Goal: Transaction & Acquisition: Book appointment/travel/reservation

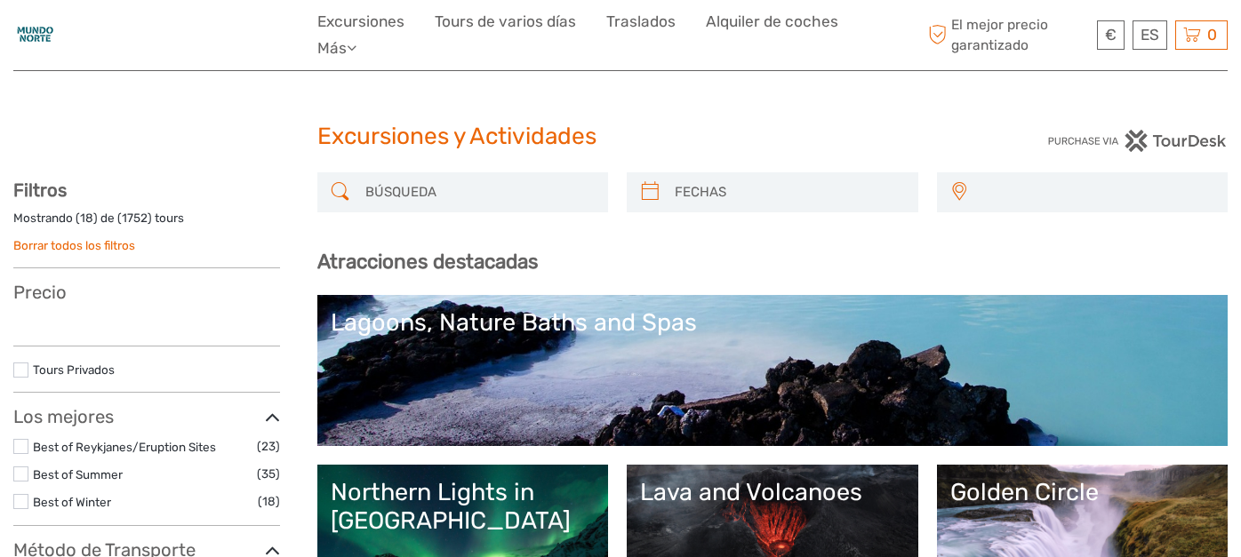
select select
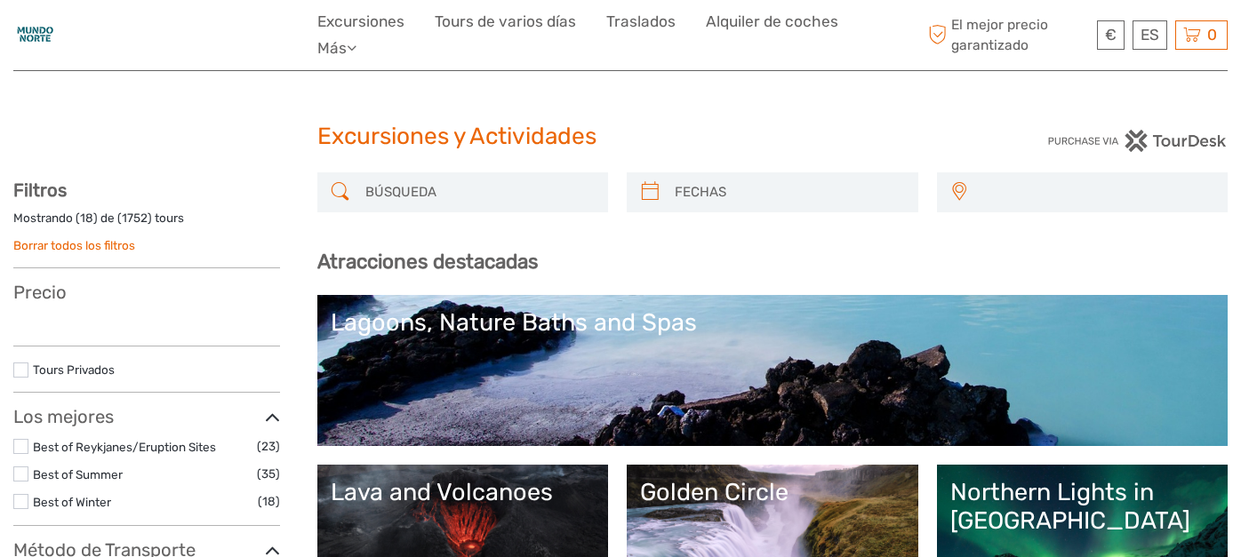
select select
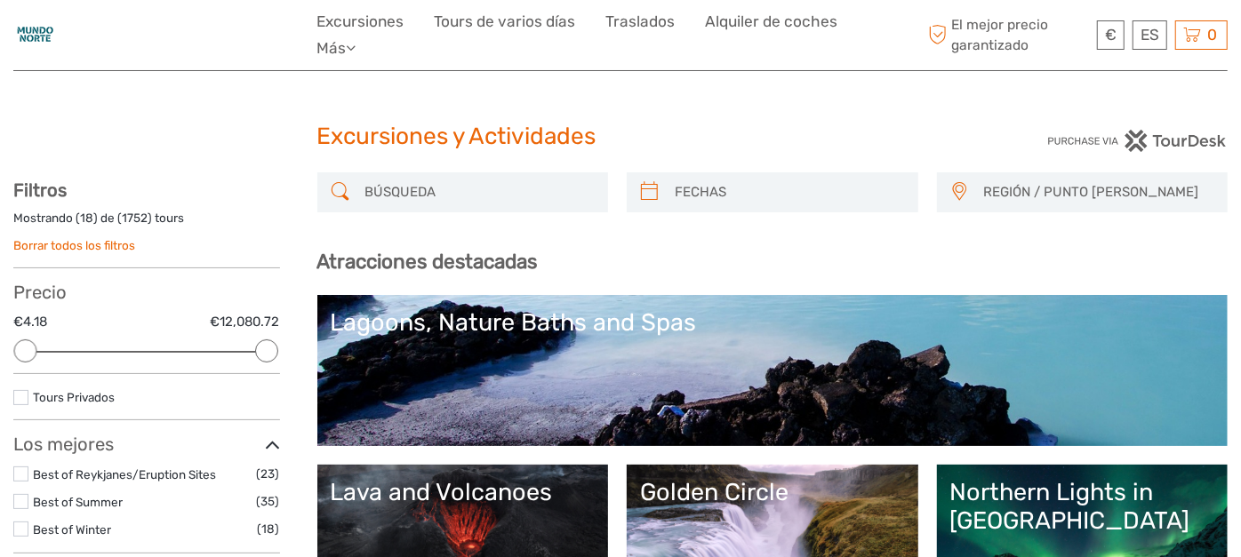
click at [509, 193] on input "search" at bounding box center [479, 192] width 242 height 31
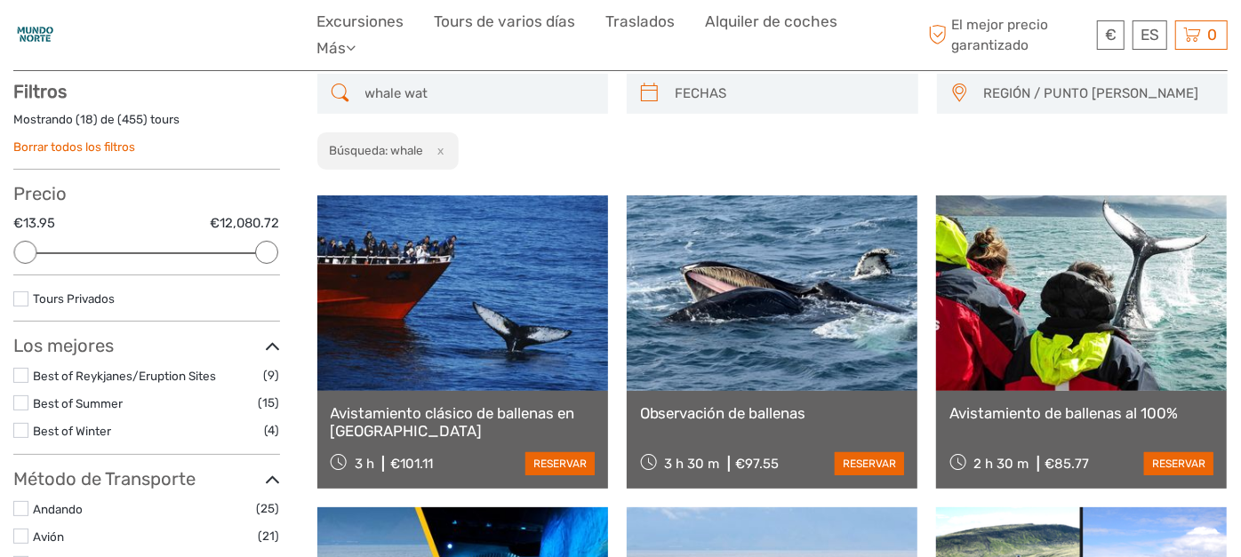
scroll to position [100, 0]
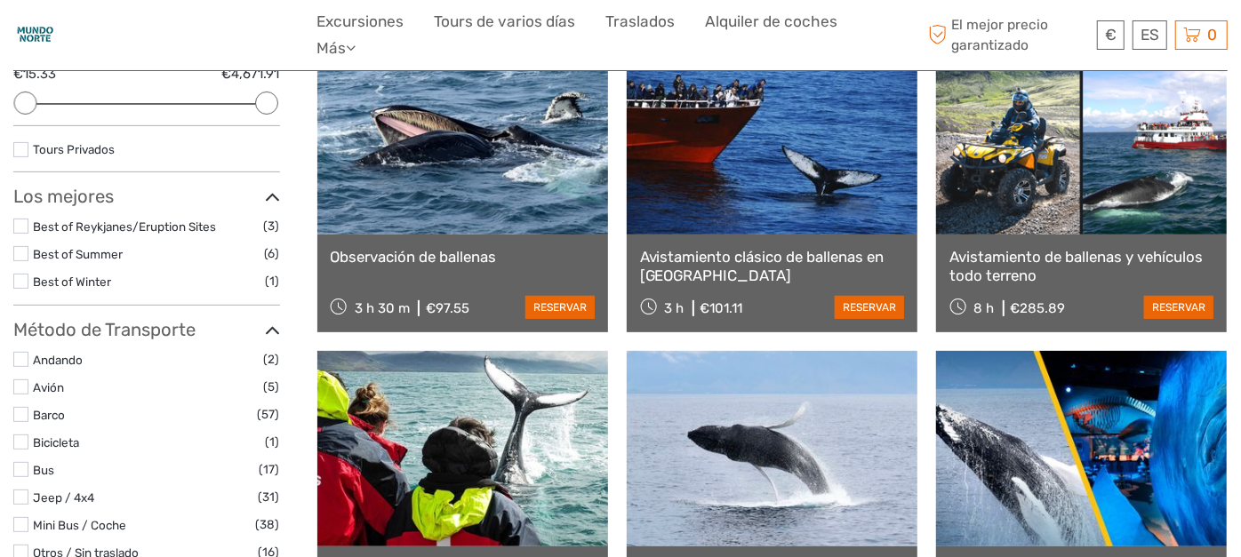
scroll to position [199, 0]
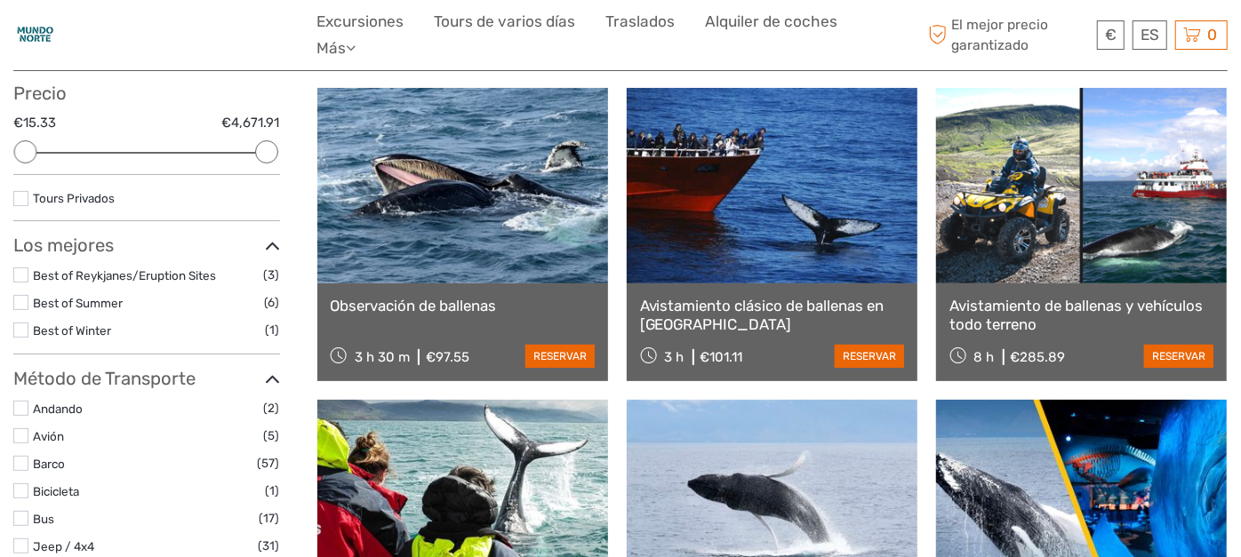
type input "whale watching"
click at [760, 242] on link at bounding box center [772, 186] width 291 height 196
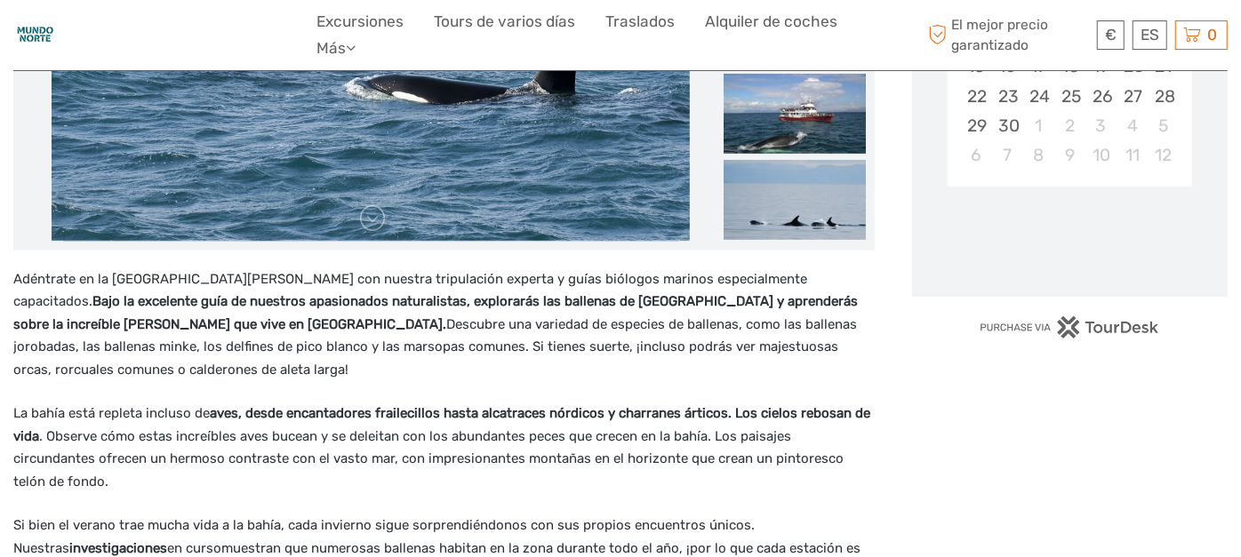
scroll to position [99, 0]
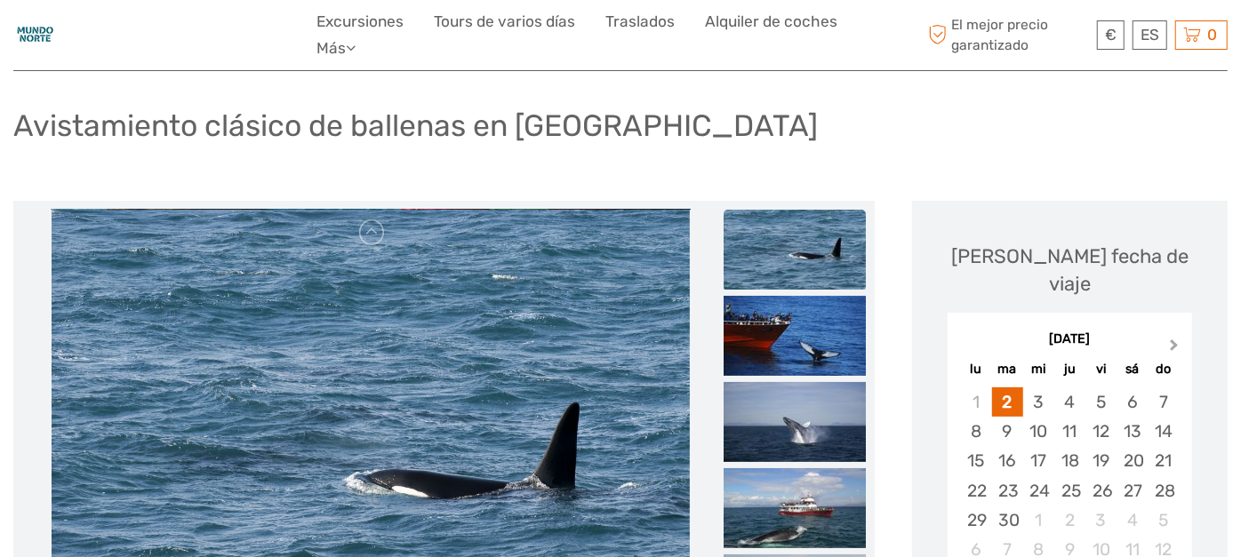
click at [1178, 335] on button "Next Month" at bounding box center [1176, 349] width 28 height 28
click at [1054, 506] on div "27" at bounding box center [1069, 520] width 31 height 29
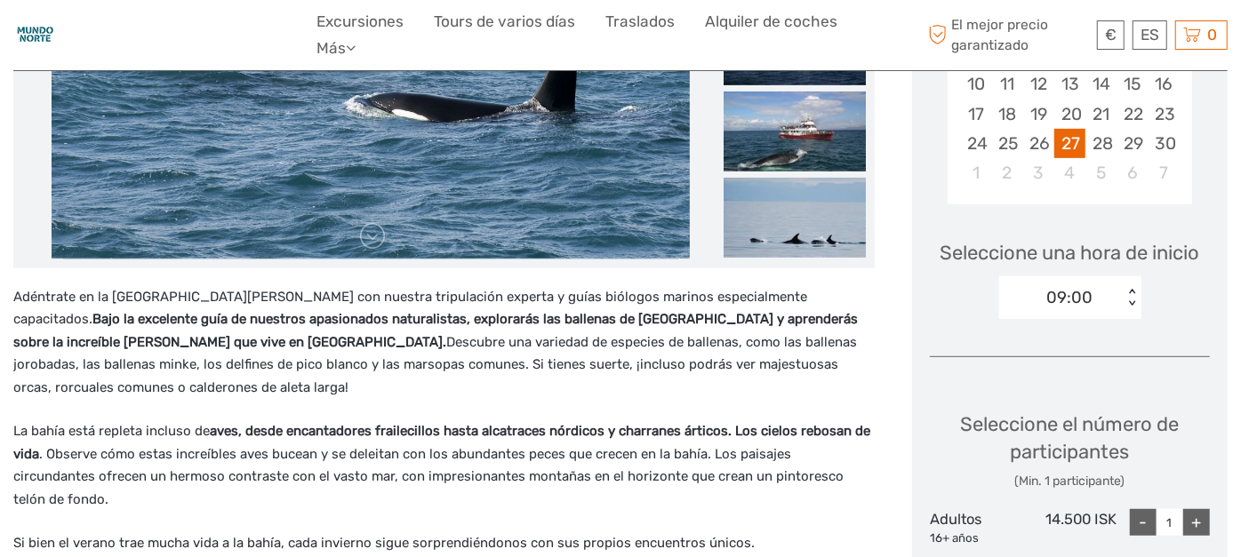
scroll to position [493, 0]
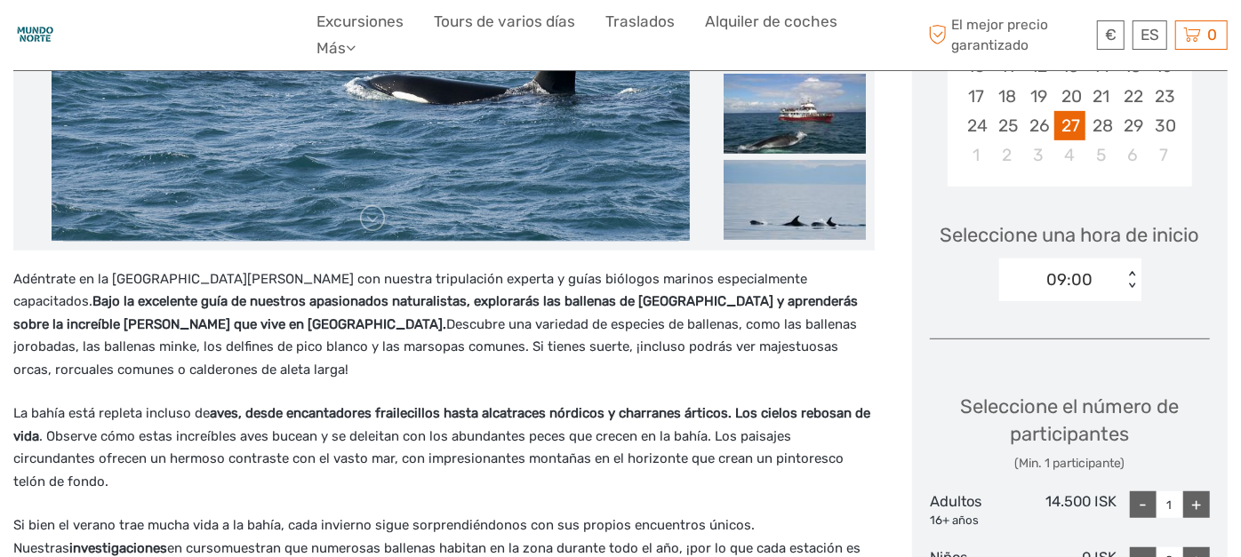
click at [1102, 267] on div "09:00" at bounding box center [1061, 280] width 124 height 27
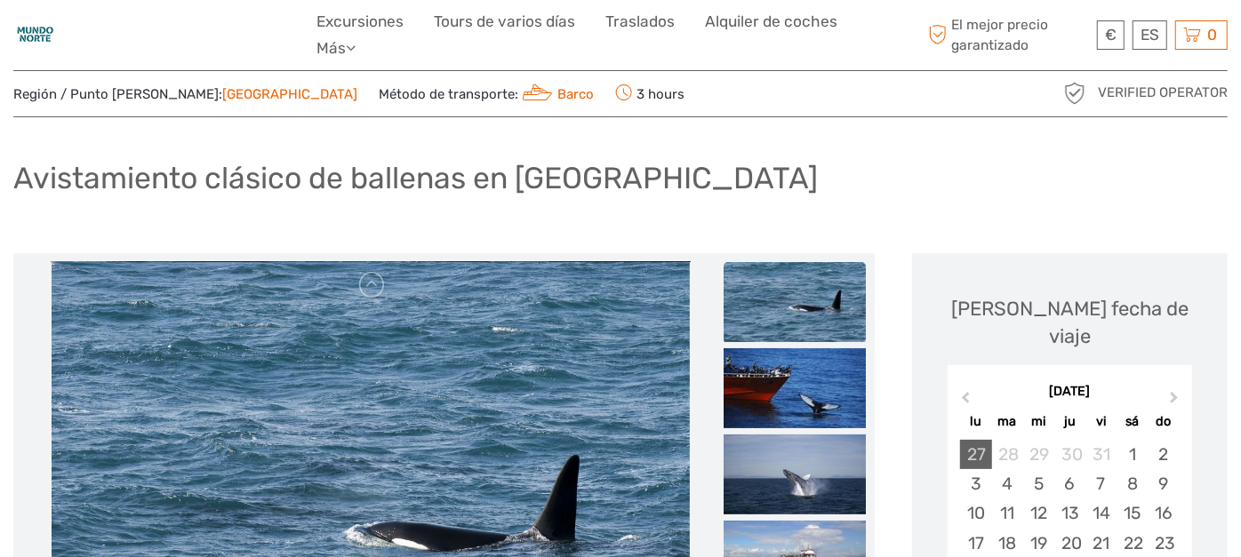
scroll to position [0, 0]
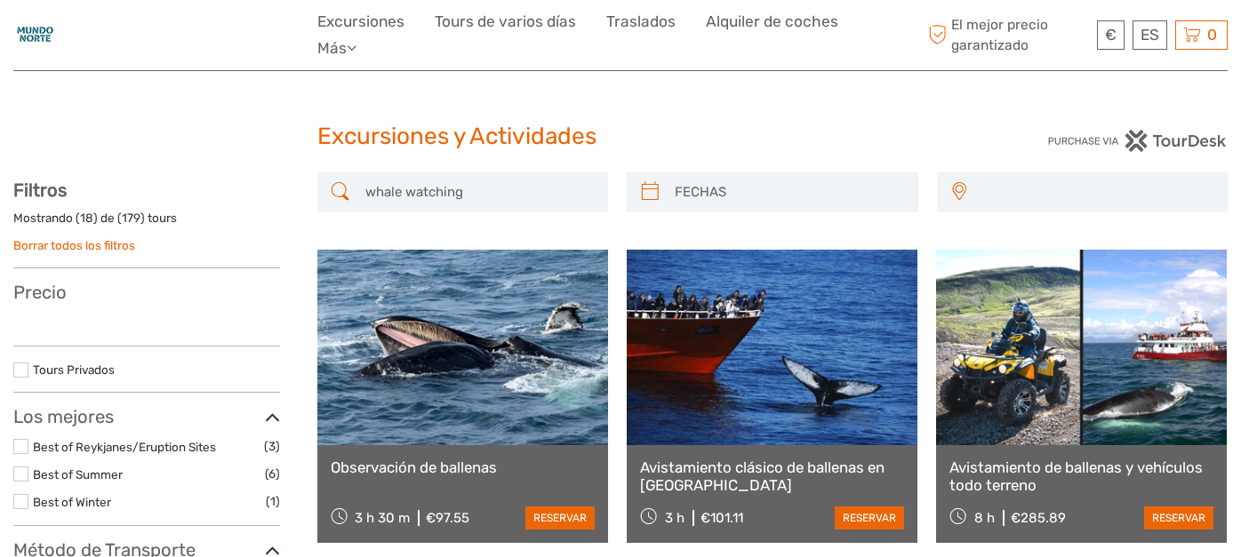
select select
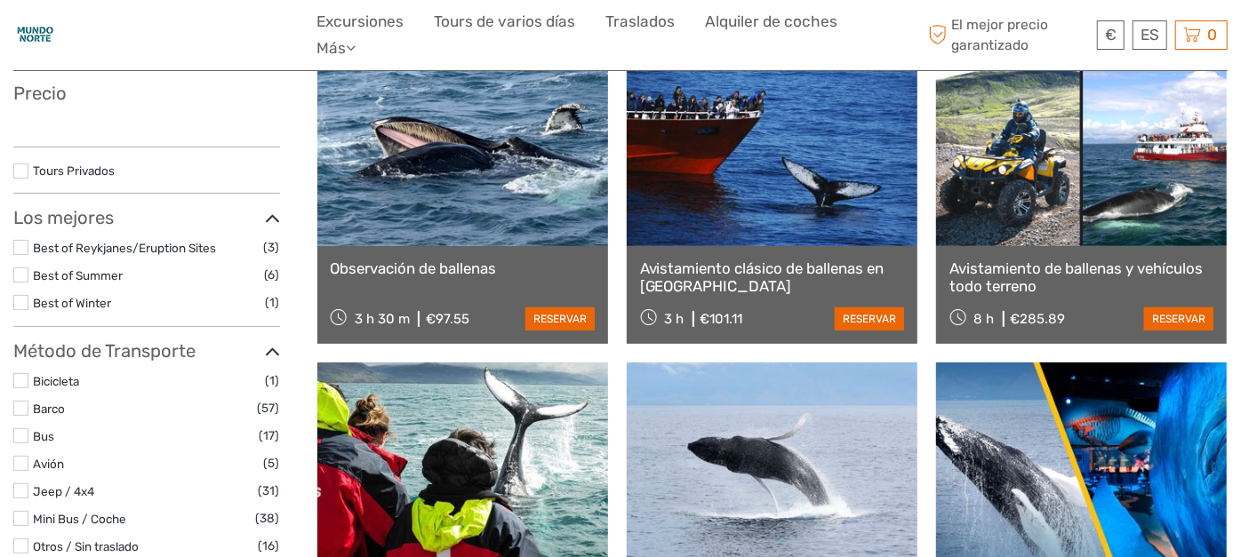
select select
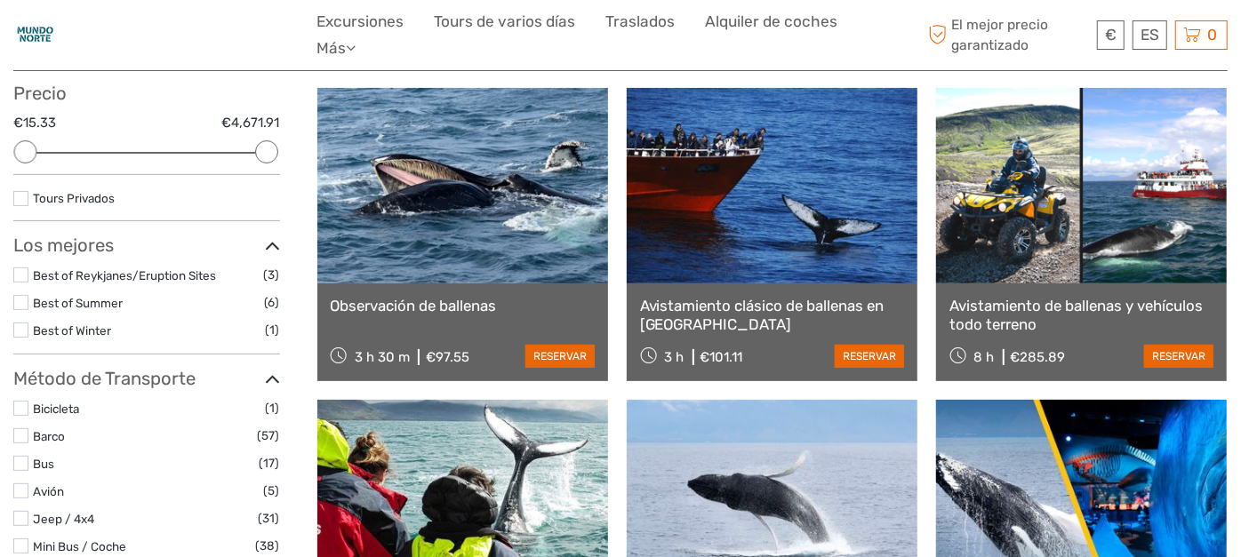
scroll to position [0, 0]
click at [504, 210] on link at bounding box center [462, 186] width 291 height 196
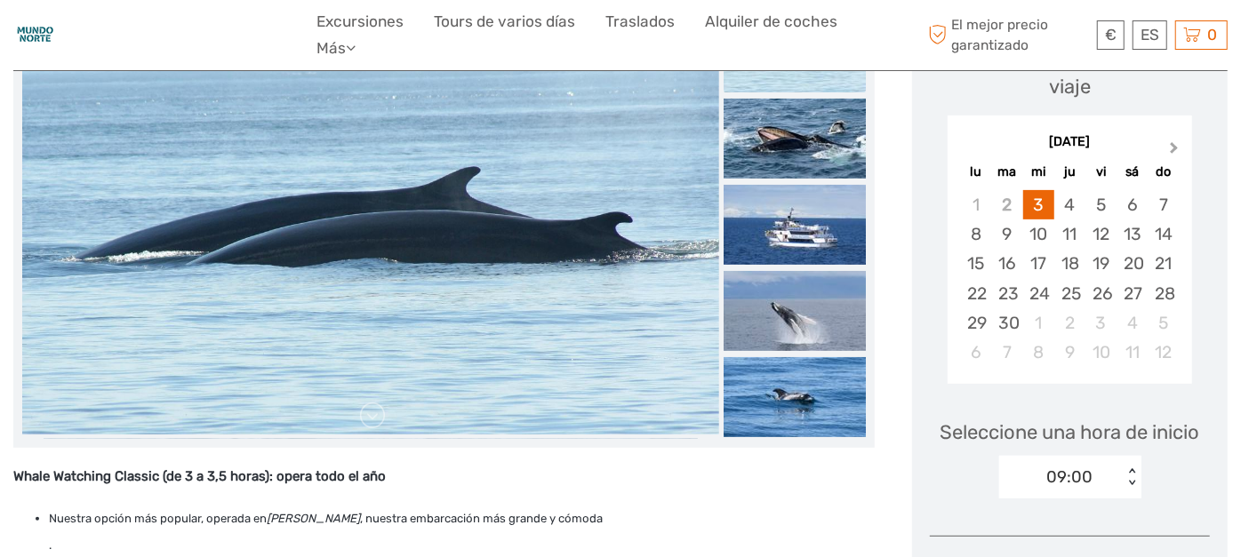
click at [1166, 138] on button "Next Month" at bounding box center [1176, 152] width 28 height 28
click at [1067, 308] on div "27" at bounding box center [1069, 322] width 31 height 29
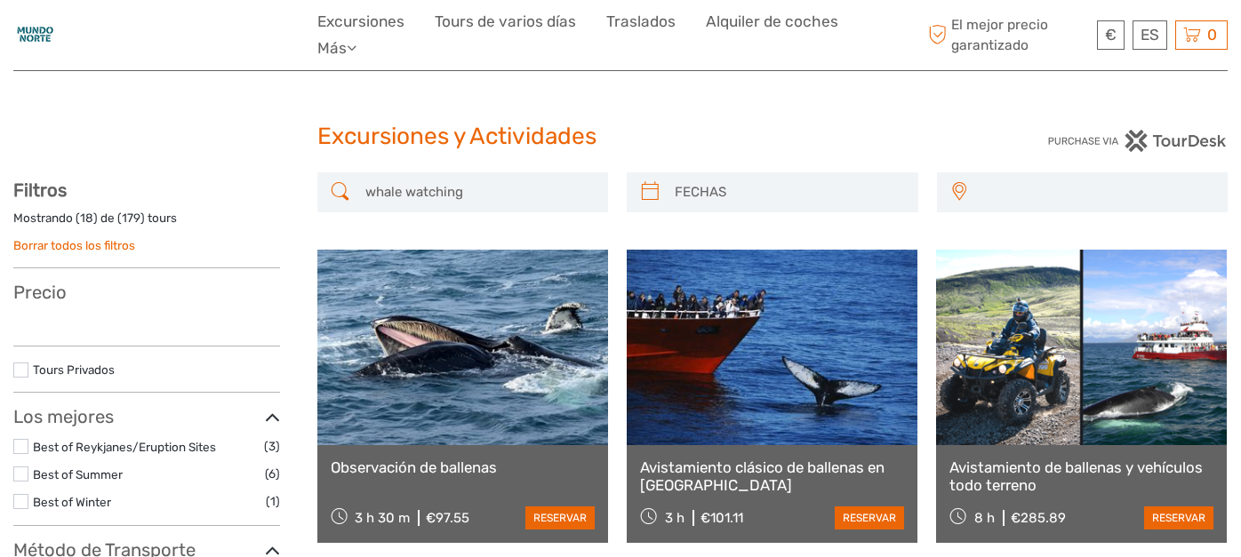
select select
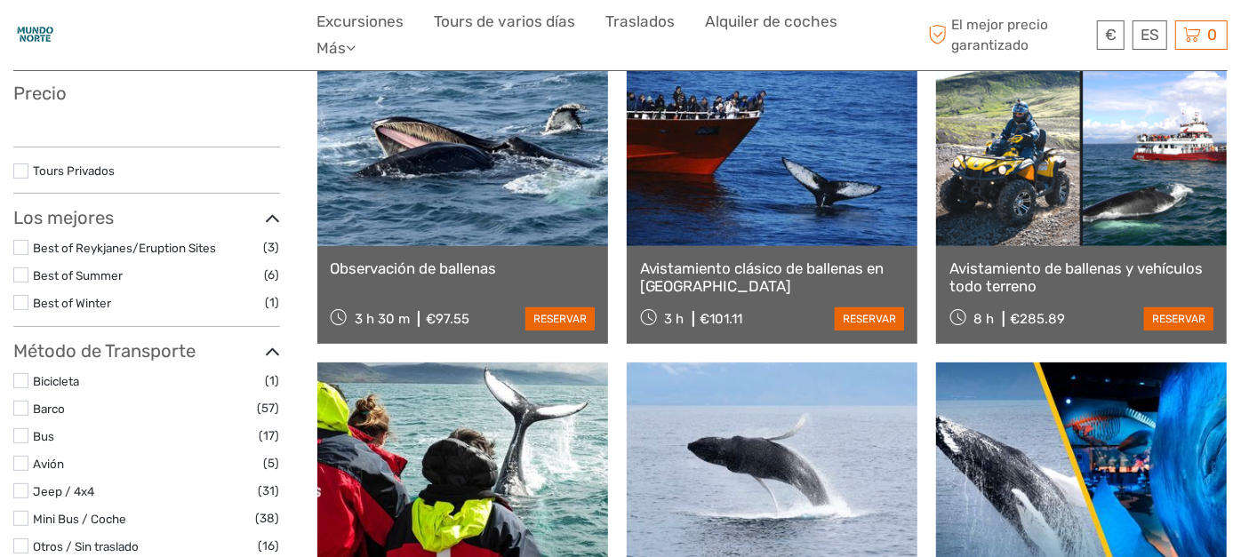
select select
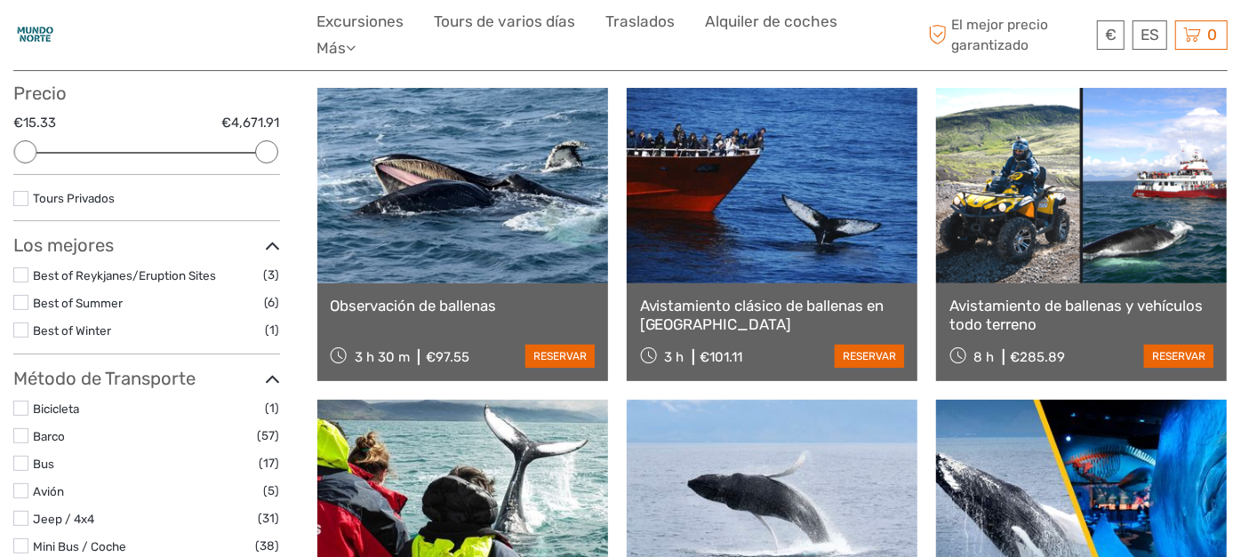
scroll to position [0, 0]
click at [818, 219] on link at bounding box center [772, 186] width 291 height 196
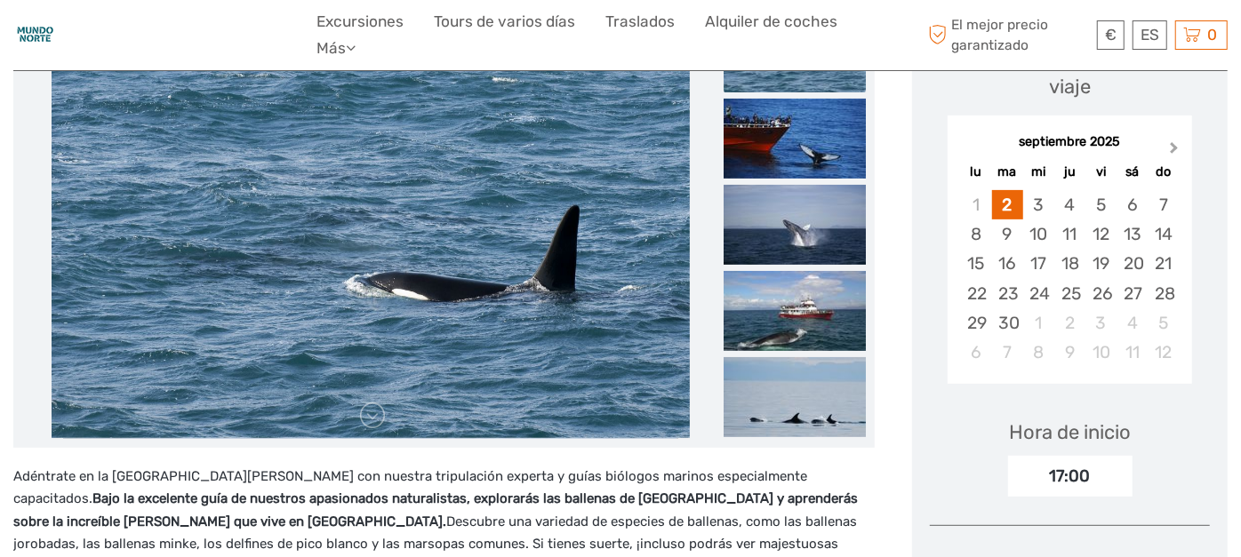
click at [1170, 138] on button "Next Month" at bounding box center [1176, 152] width 28 height 28
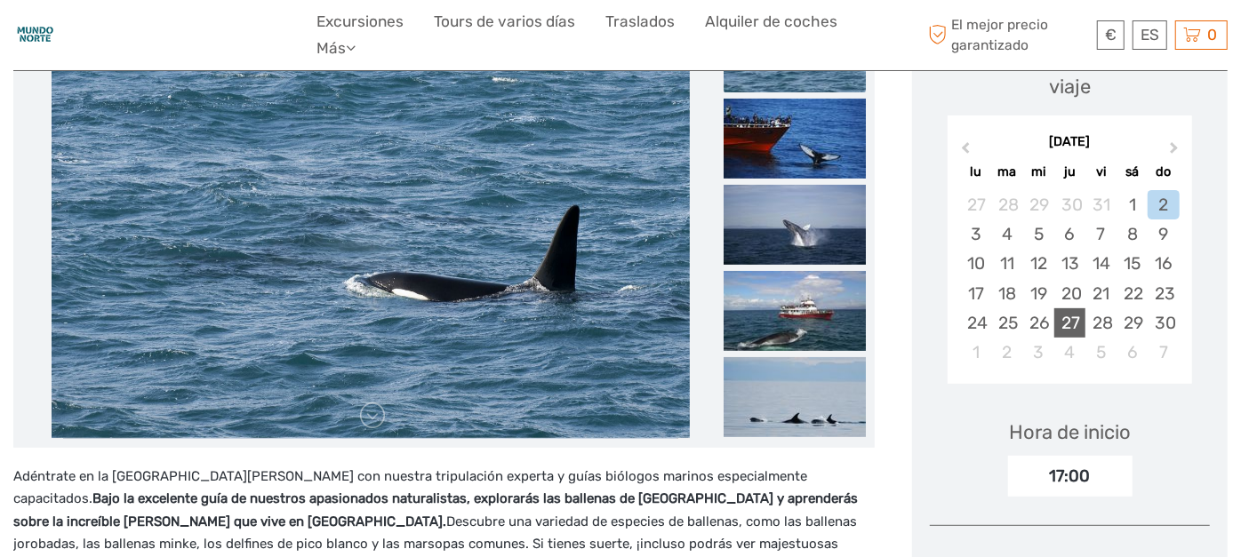
click at [1071, 308] on div "27" at bounding box center [1069, 322] width 31 height 29
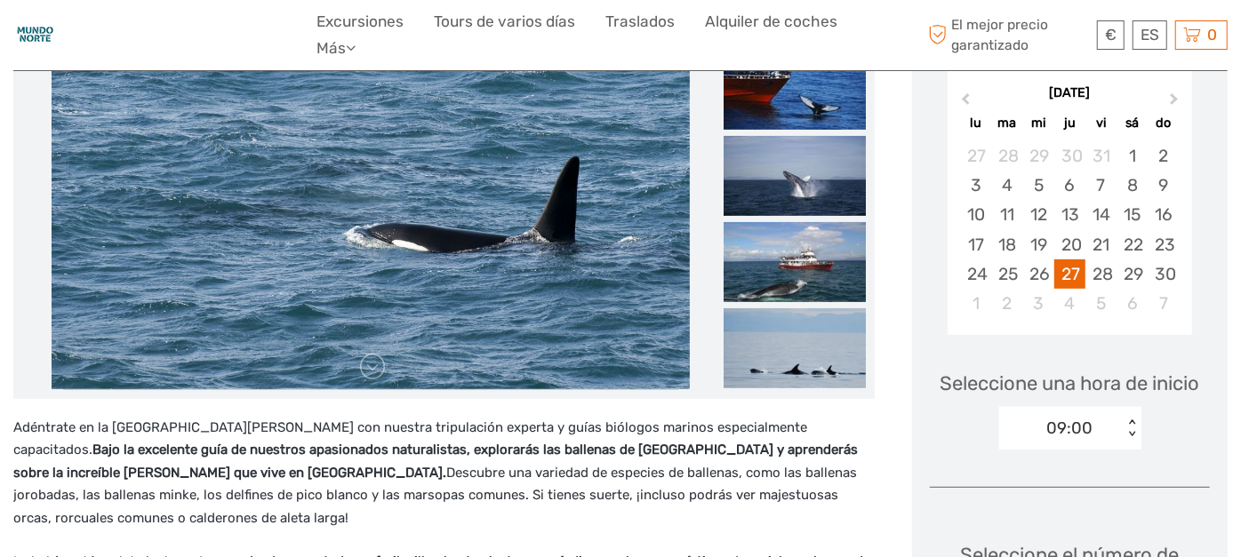
scroll to position [493, 0]
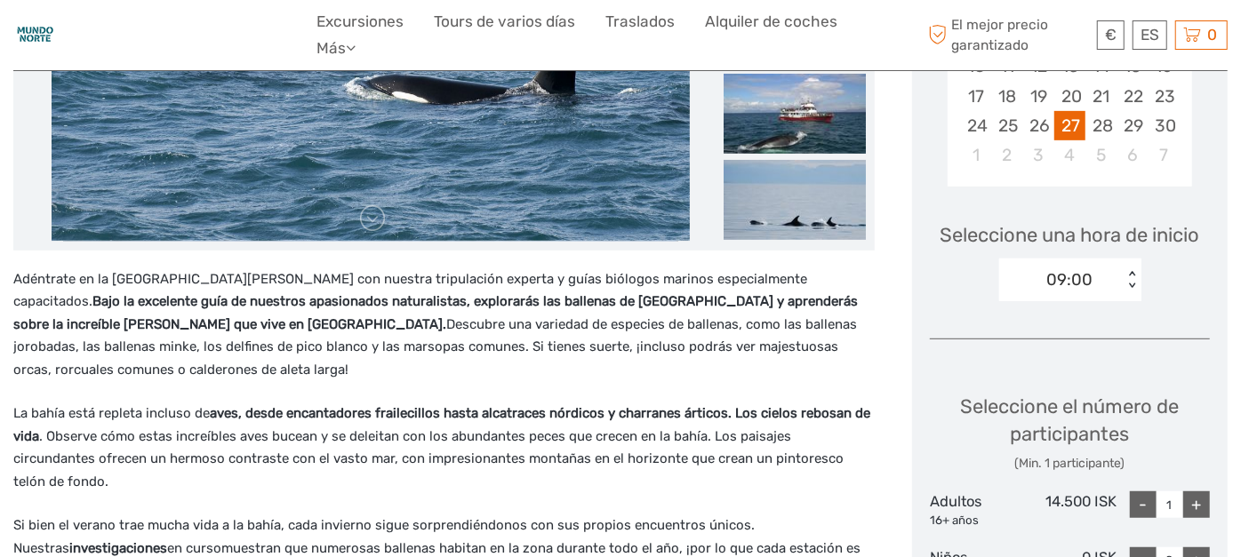
click at [1122, 267] on div "09:00" at bounding box center [1061, 280] width 124 height 27
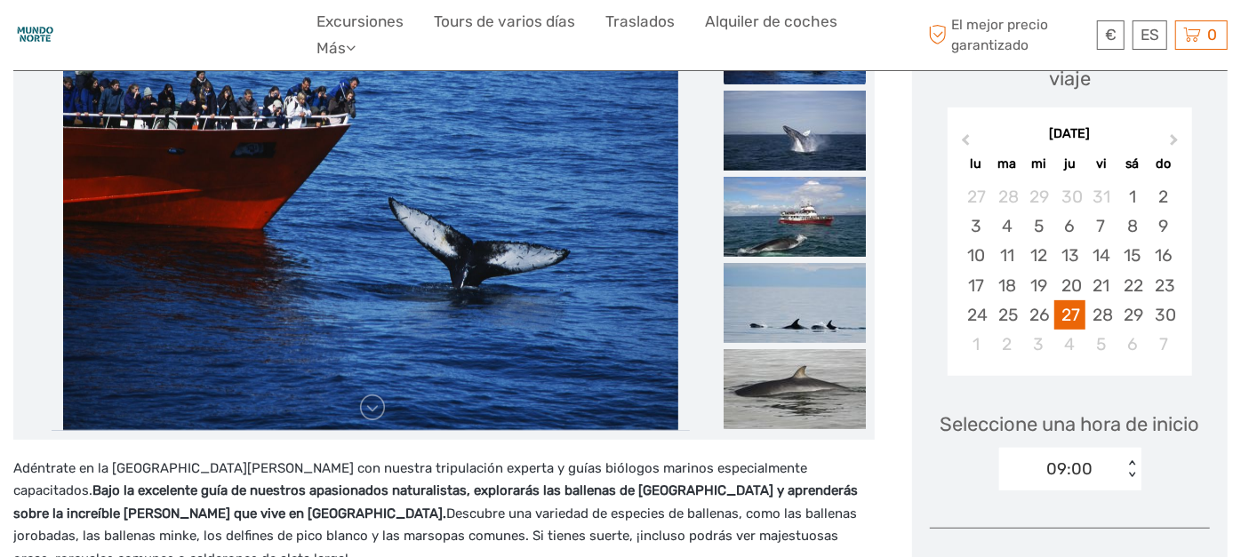
scroll to position [0, 0]
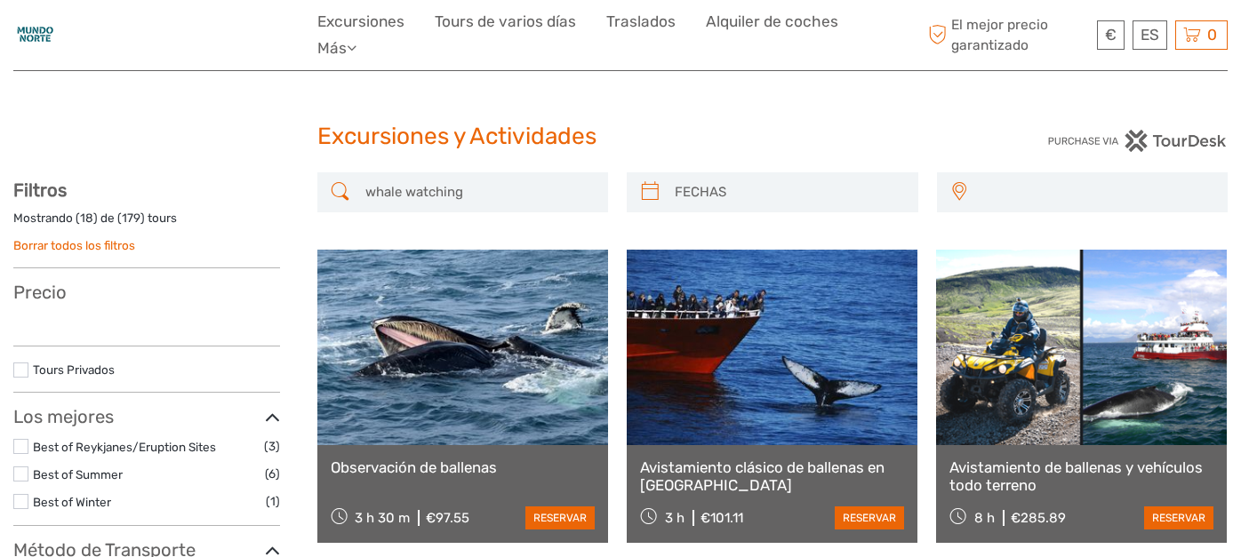
select select
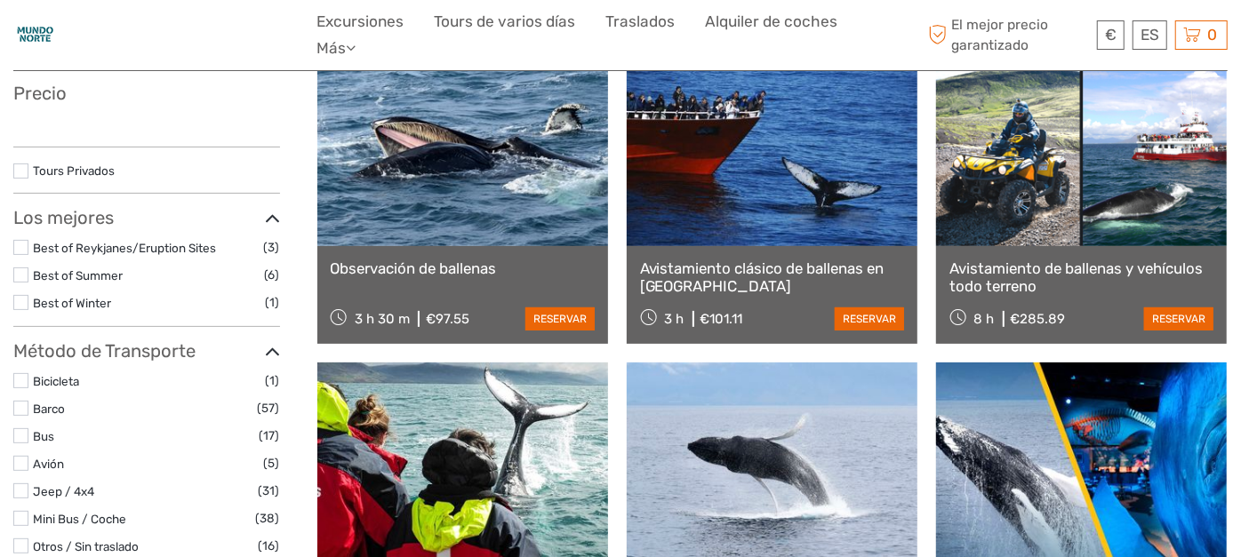
click at [509, 193] on link at bounding box center [462, 149] width 291 height 196
select select
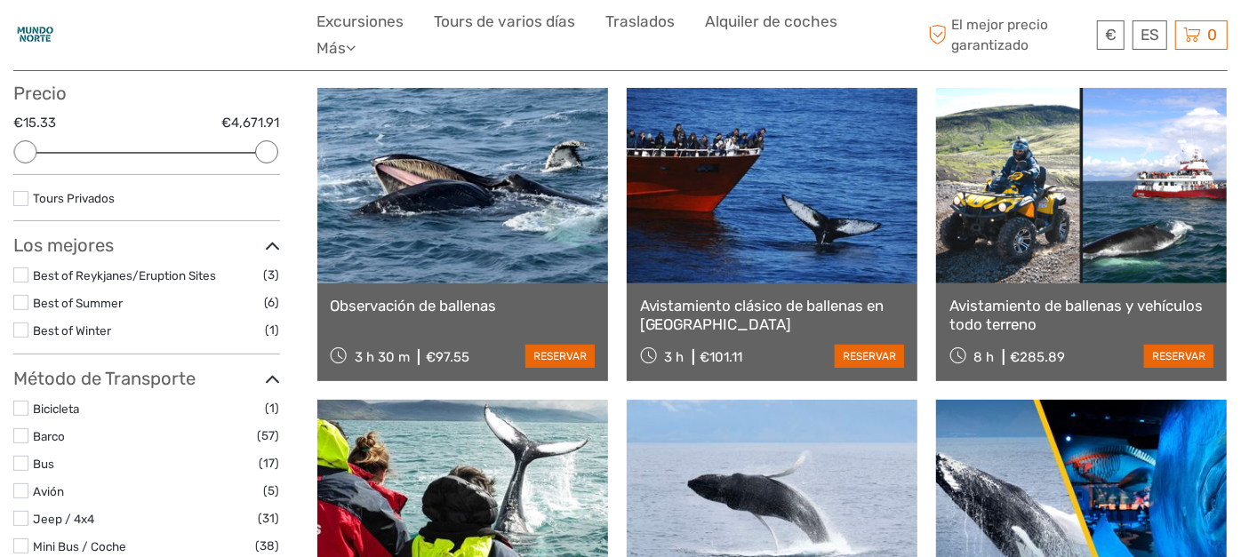
scroll to position [0, 0]
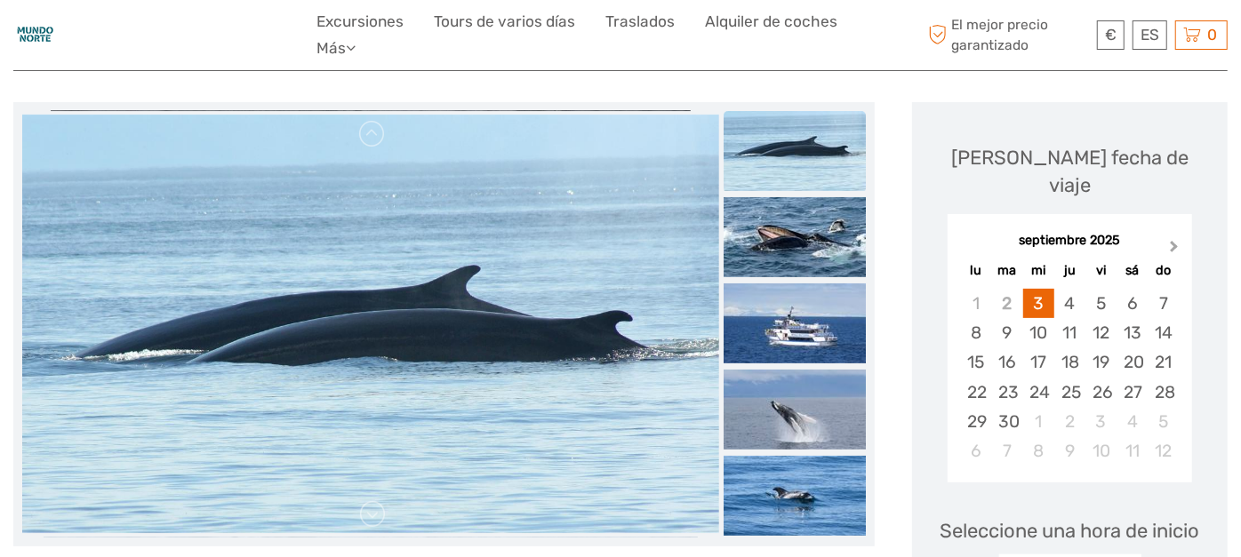
click at [1174, 237] on span "Next Month" at bounding box center [1174, 250] width 0 height 26
click at [963, 236] on button "Previous Month" at bounding box center [963, 250] width 28 height 28
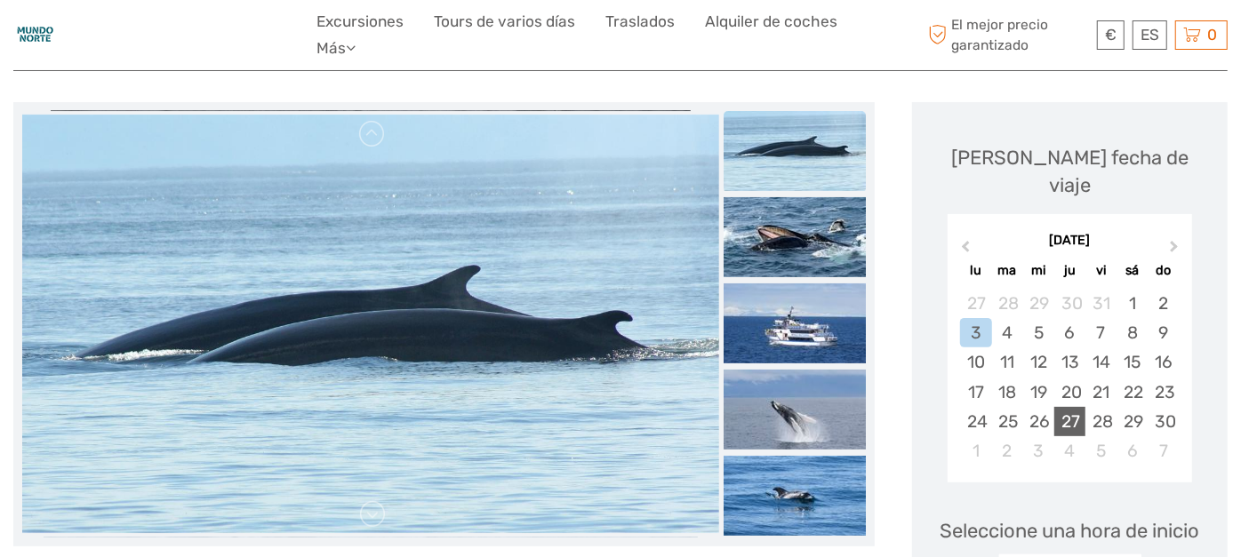
click at [1071, 407] on div "27" at bounding box center [1069, 421] width 31 height 29
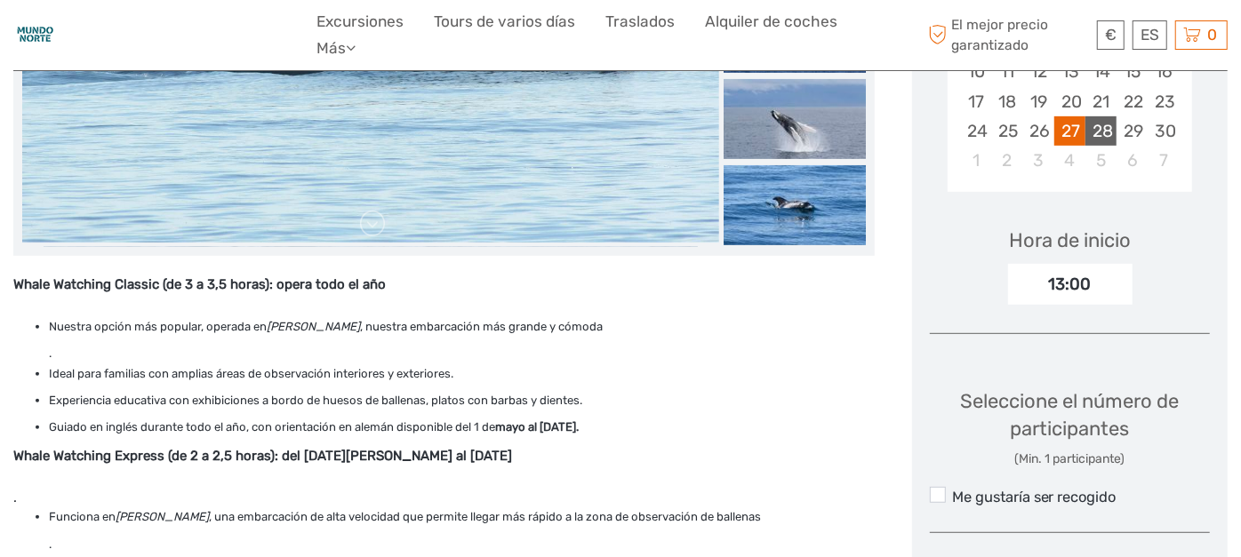
scroll to position [493, 0]
